Goal: Information Seeking & Learning: Learn about a topic

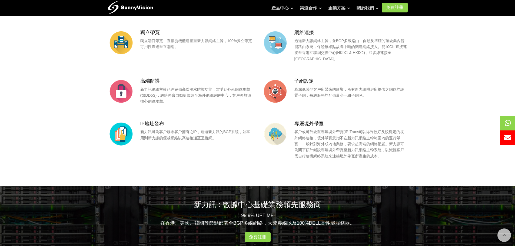
scroll to position [548, 0]
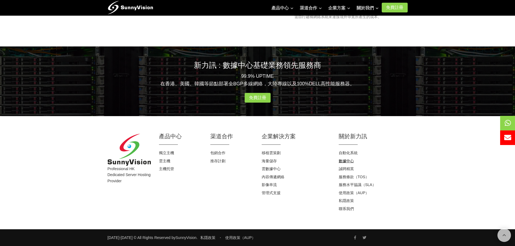
click at [347, 162] on link "數據中心" at bounding box center [345, 161] width 15 height 4
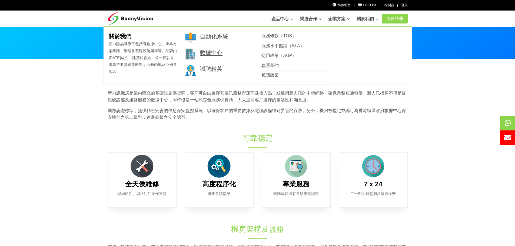
click at [214, 51] on link "數據中心" at bounding box center [211, 52] width 23 height 6
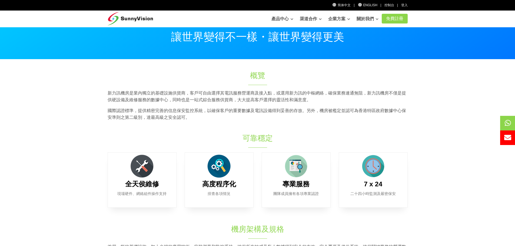
click at [202, 120] on p "國際認證標準，提供精密完善的信息保安監控系統，以確保客戶的重要數據及電訊設備得到妥善的存放。另外，機房被檻定並認可為香港特區政府數據中心保安準則之第二級別，達…" at bounding box center [258, 114] width 300 height 14
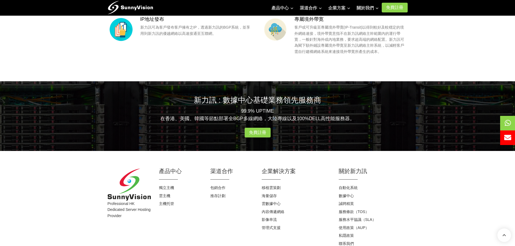
scroll to position [548, 0]
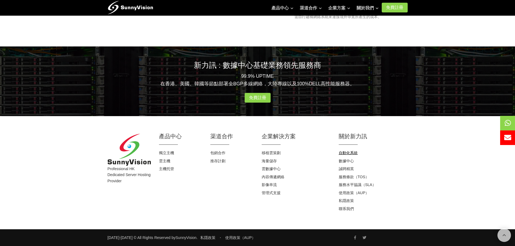
click at [347, 154] on link "自動化系統" at bounding box center [347, 153] width 19 height 4
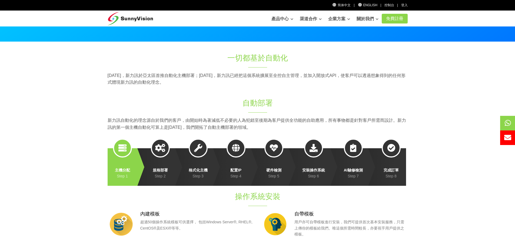
scroll to position [53, 0]
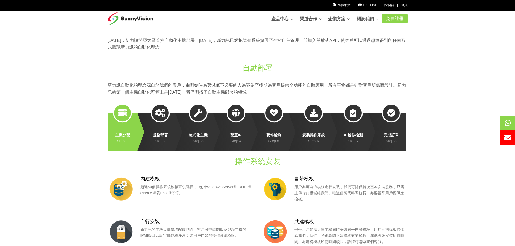
click at [161, 137] on strong "規格部署" at bounding box center [160, 135] width 19 height 6
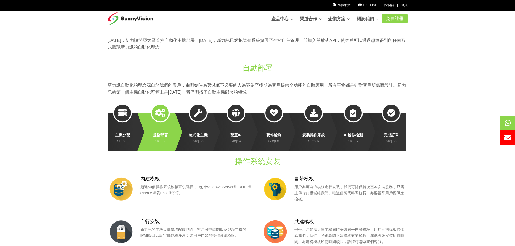
click at [197, 136] on strong "格式化主機" at bounding box center [198, 135] width 19 height 6
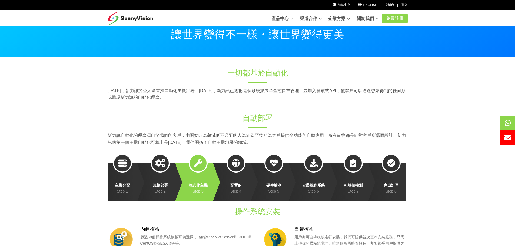
scroll to position [0, 0]
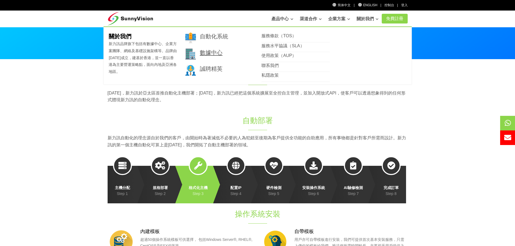
click at [208, 52] on link "數據中心" at bounding box center [211, 52] width 23 height 6
